Goal: Check status

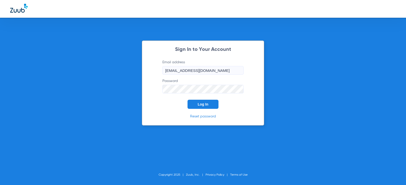
click at [64, 160] on div "Sign In to Your Account Email address [EMAIL_ADDRESS][DOMAIN_NAME] Password Log…" at bounding box center [203, 92] width 406 height 185
click at [202, 100] on button "Log In" at bounding box center [202, 104] width 31 height 9
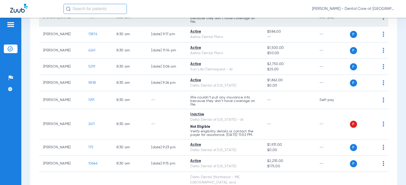
scroll to position [76, 0]
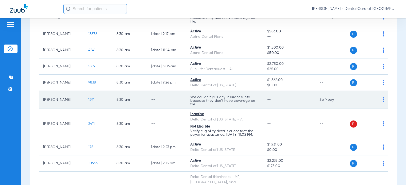
click at [191, 100] on p "We couldn’t pull any insurance info because they don’t have coverage on file." at bounding box center [224, 101] width 69 height 11
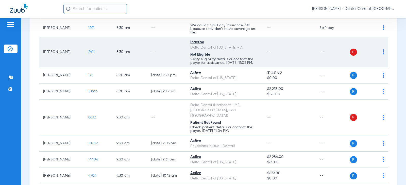
scroll to position [152, 0]
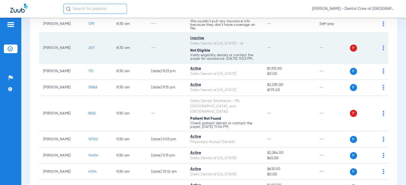
click at [155, 41] on td "--" at bounding box center [166, 48] width 39 height 30
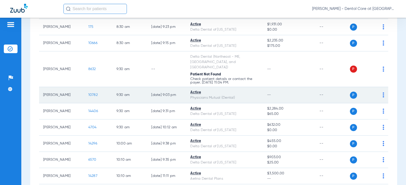
scroll to position [178, 0]
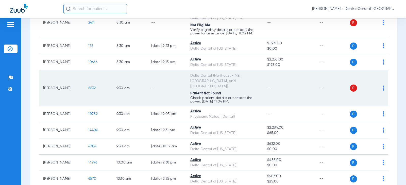
click at [225, 85] on td "Delta Dental (Northeast - ME, [GEOGRAPHIC_DATA], and [GEOGRAPHIC_DATA]) Patient…" at bounding box center [224, 89] width 77 height 36
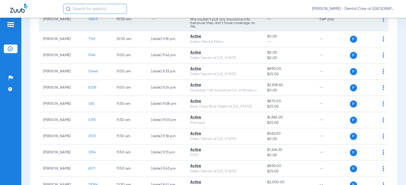
scroll to position [381, 0]
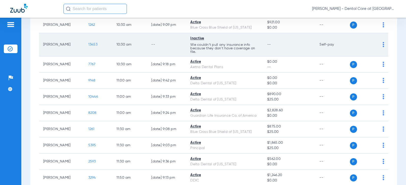
click at [147, 40] on td "--" at bounding box center [166, 44] width 39 height 23
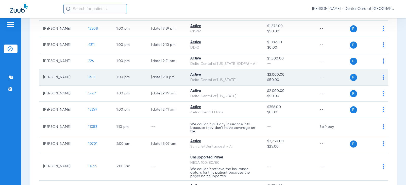
scroll to position [634, 0]
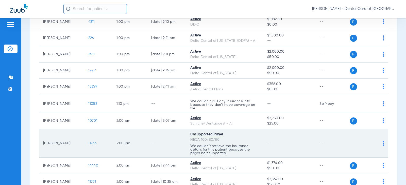
click at [147, 129] on td "--" at bounding box center [166, 143] width 39 height 29
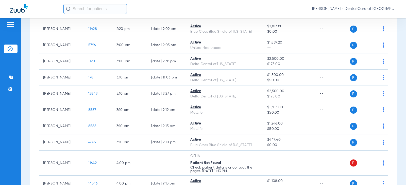
scroll to position [888, 0]
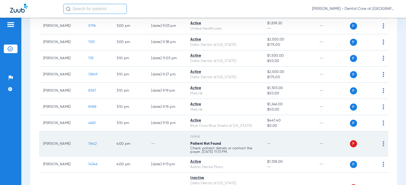
click at [167, 137] on td "--" at bounding box center [166, 144] width 39 height 25
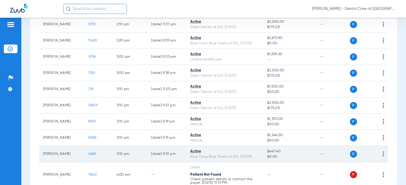
scroll to position [882, 0]
